Goal: Information Seeking & Learning: Learn about a topic

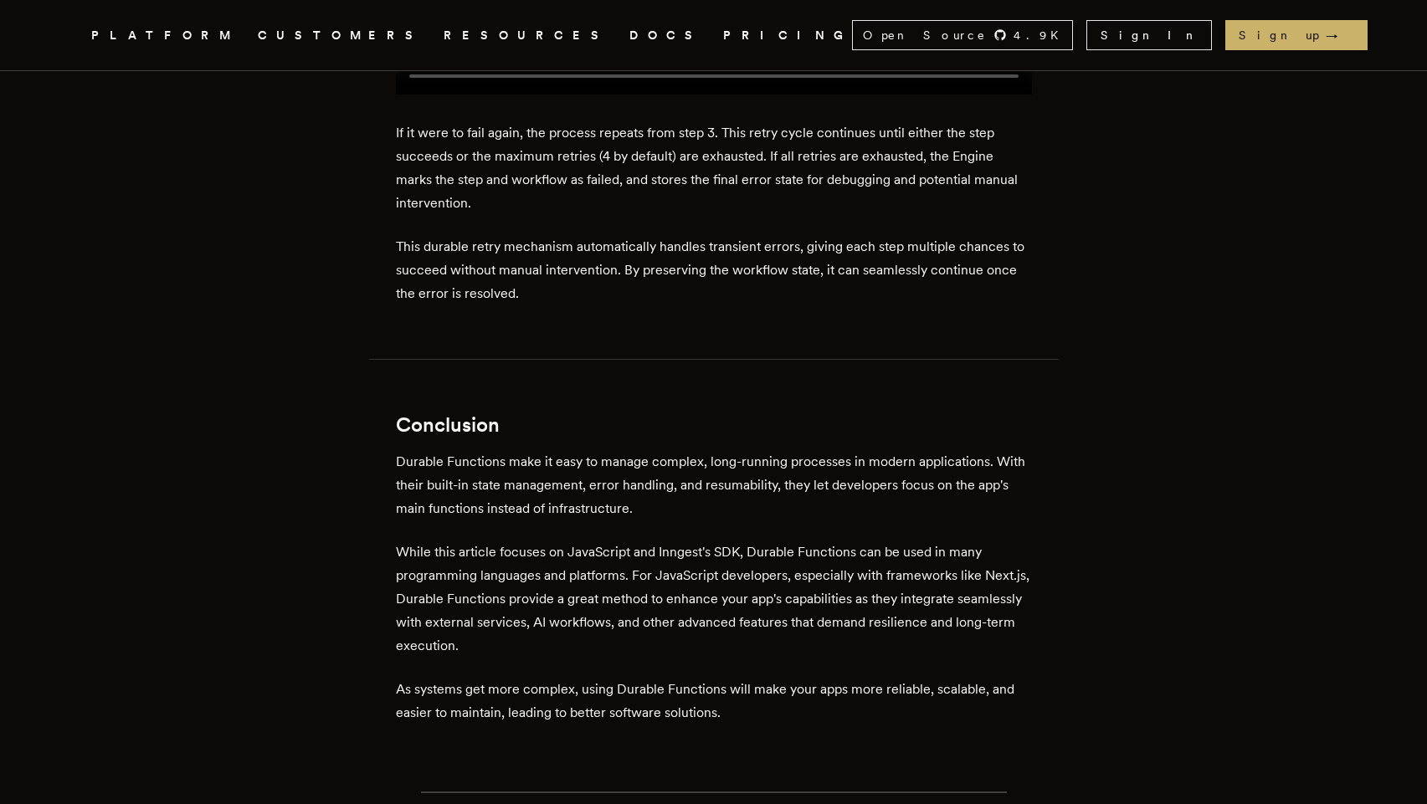
scroll to position [9331, 0]
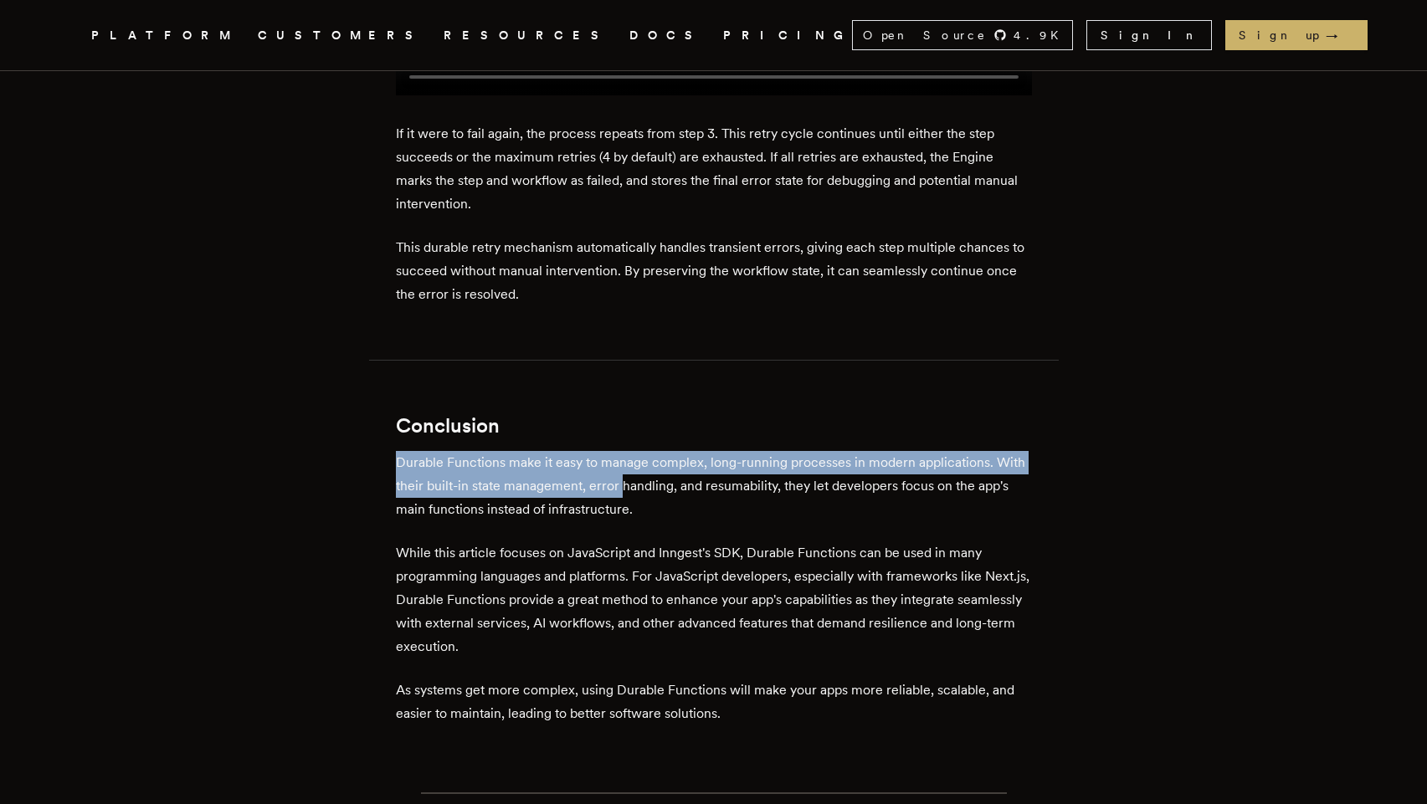
drag, startPoint x: 398, startPoint y: 293, endPoint x: 659, endPoint y: 315, distance: 261.1
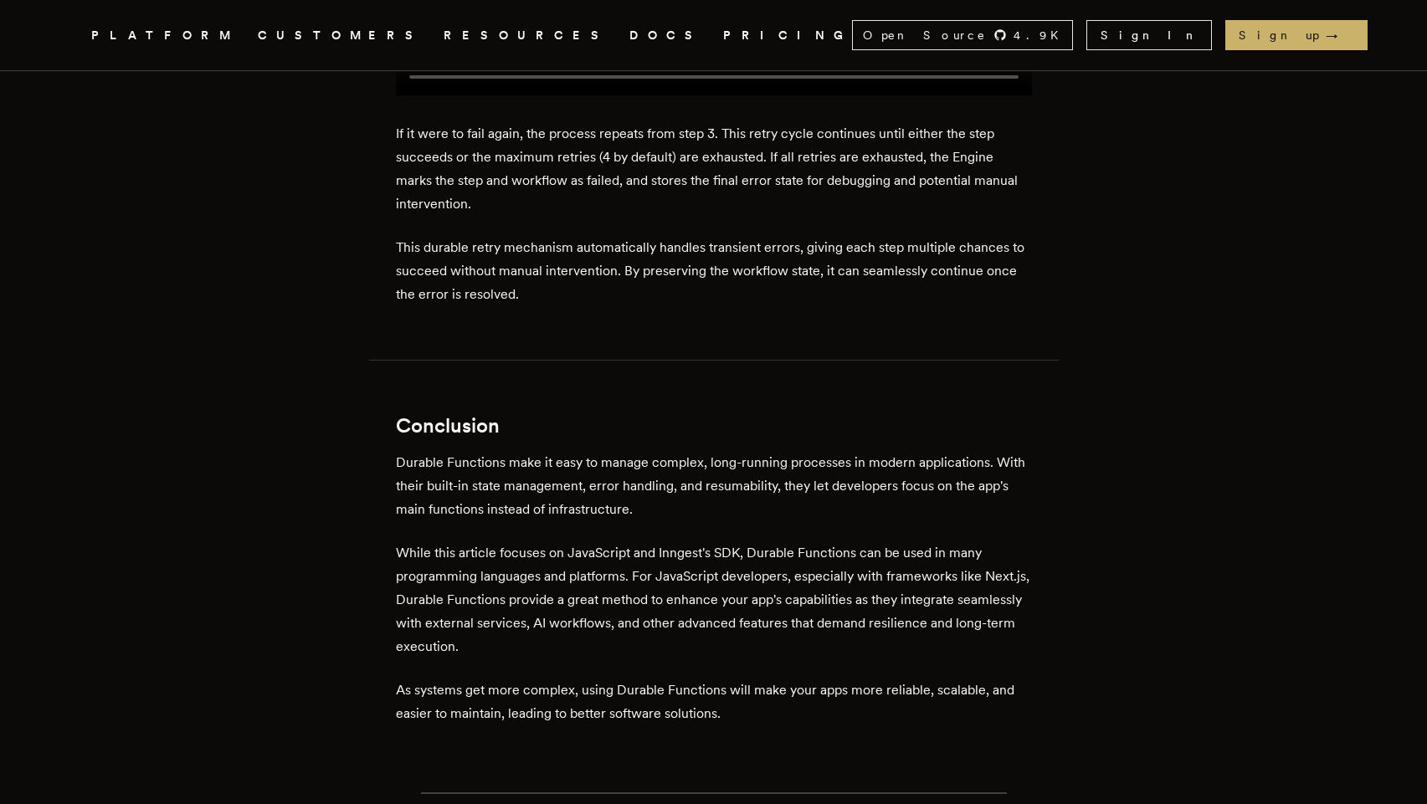
click at [682, 541] on p "While this article focuses on JavaScript and Inngest's SDK, Durable Functions c…" at bounding box center [714, 599] width 636 height 117
drag, startPoint x: 659, startPoint y: 385, endPoint x: 745, endPoint y: 387, distance: 86.2
click at [745, 541] on p "While this article focuses on JavaScript and Inngest's SDK, Durable Functions c…" at bounding box center [714, 599] width 636 height 117
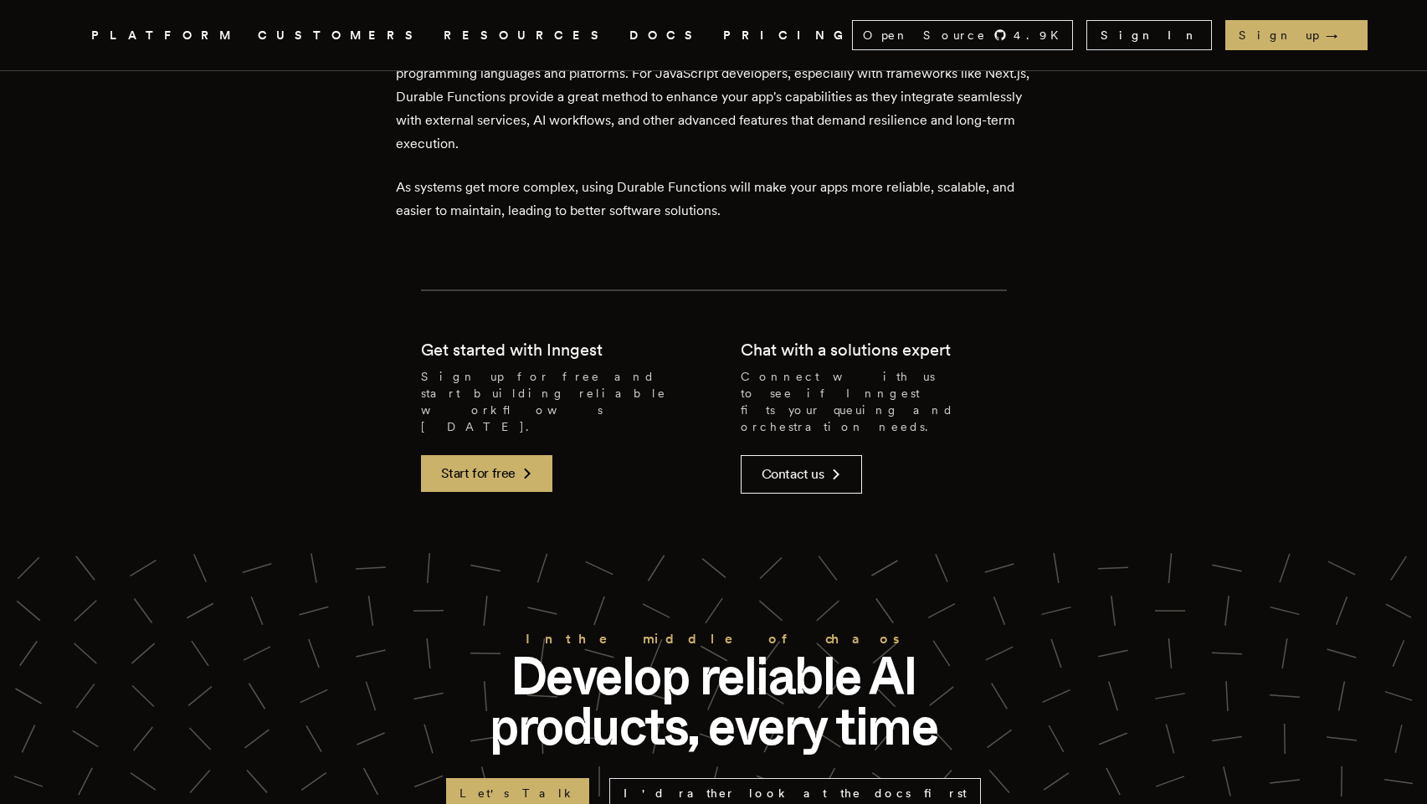
scroll to position [9835, 0]
